Goal: Navigation & Orientation: Find specific page/section

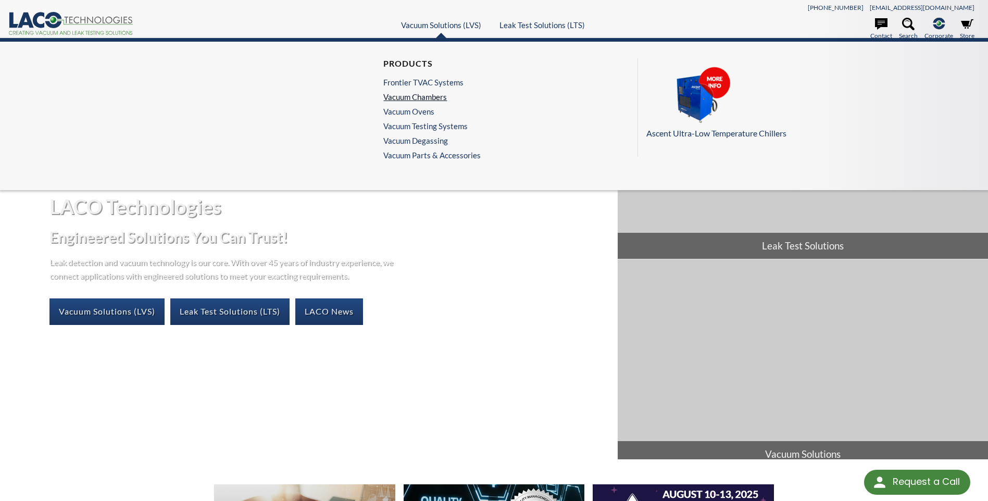
click at [434, 95] on link "Vacuum Chambers" at bounding box center [430, 96] width 92 height 9
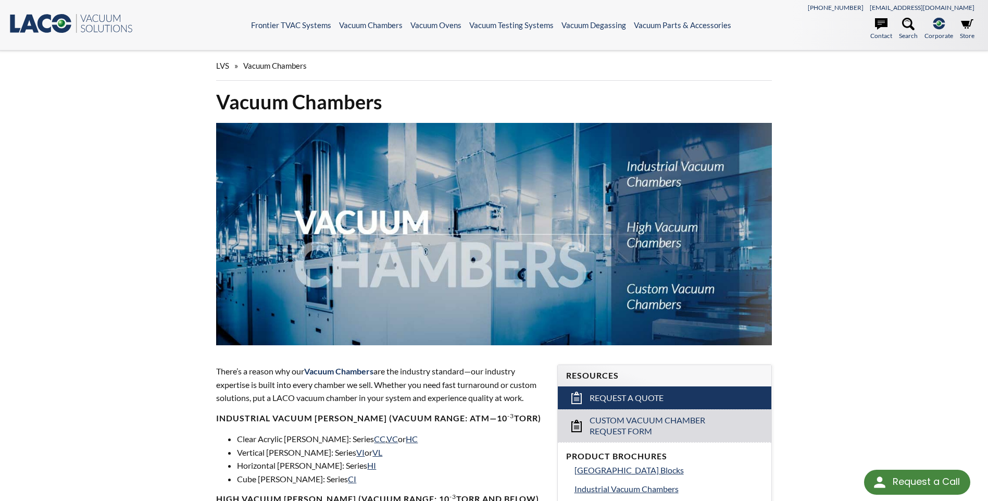
click at [36, 23] on icon ".st0{fill:#193661;} .st1{fill:url(#SVGID_1_);} .st2{enable-background:new ;} .s…" at bounding box center [70, 23] width 125 height 21
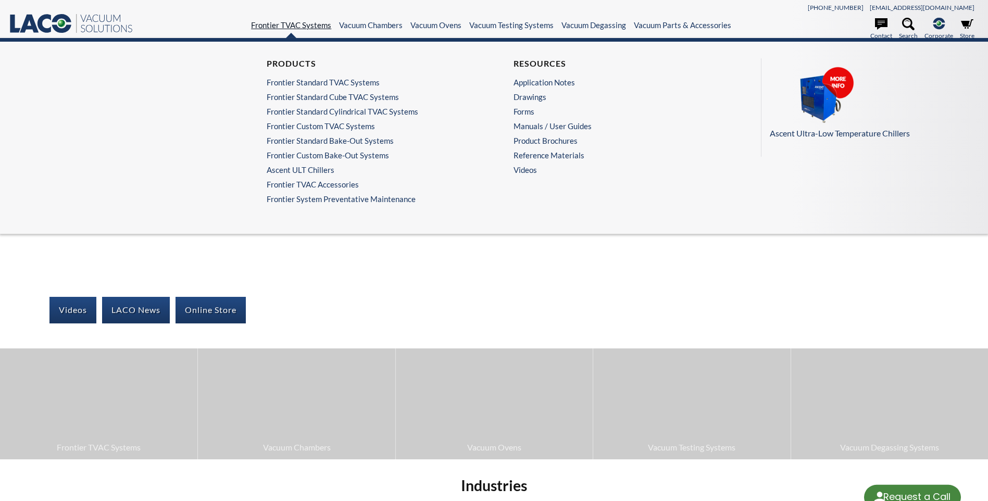
select select "Language Translate Widget"
